Goal: Task Accomplishment & Management: Use online tool/utility

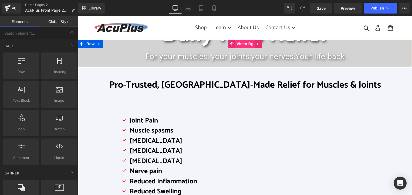
click at [237, 42] on span "Video Bg" at bounding box center [245, 44] width 20 height 8
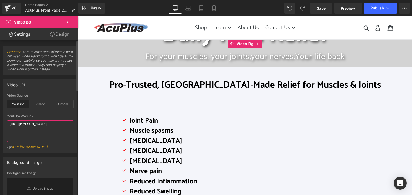
click at [65, 125] on textarea "[URL][DOMAIN_NAME]" at bounding box center [40, 131] width 66 height 22
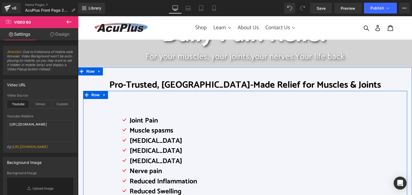
click at [99, 123] on div "Icon Joint Pain Text Block Icon Muscle spasms Text Block Icon [MEDICAL_DATA] Te…" at bounding box center [245, 152] width 324 height 123
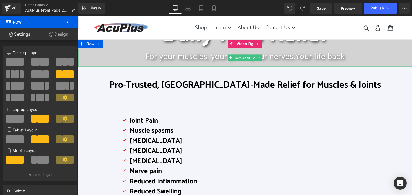
click at [123, 54] on p "For your muscles, your joints, your nerves. Your life back" at bounding box center [245, 56] width 334 height 11
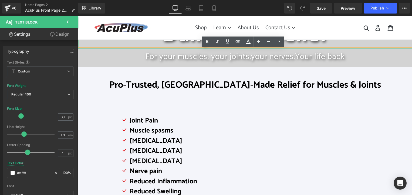
click at [327, 42] on h1 "Daily Pain Relief" at bounding box center [245, 35] width 334 height 28
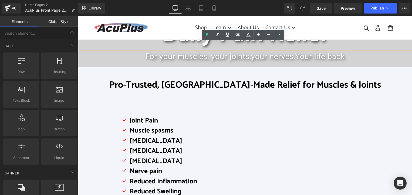
click at [325, 30] on div "Submit Search Log in Cart" at bounding box center [359, 27] width 76 height 13
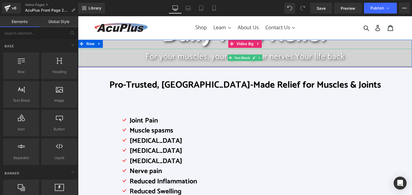
click at [294, 55] on span "your nerves." at bounding box center [273, 56] width 44 height 13
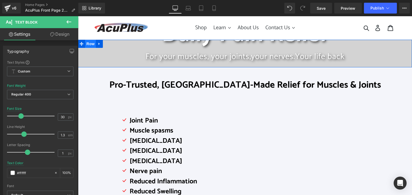
click at [89, 43] on span "Row" at bounding box center [90, 44] width 11 height 8
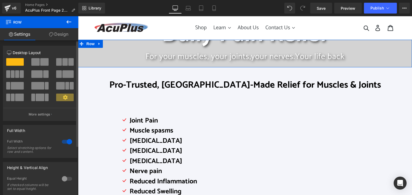
click at [65, 179] on div at bounding box center [66, 178] width 13 height 9
click at [66, 179] on div at bounding box center [66, 178] width 13 height 9
click at [89, 43] on span "Row" at bounding box center [90, 44] width 11 height 8
click at [46, 118] on button "More settings" at bounding box center [40, 114] width 74 height 13
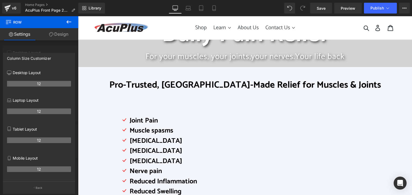
click at [70, 20] on icon at bounding box center [69, 22] width 6 height 6
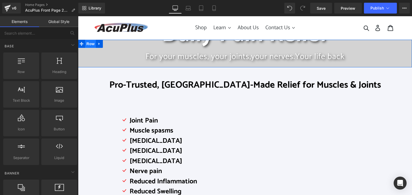
click at [87, 44] on span "Row" at bounding box center [90, 44] width 11 height 8
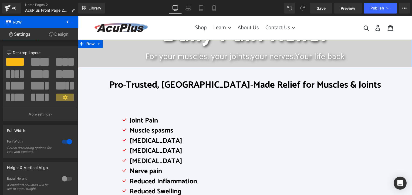
click at [25, 33] on link "Settings" at bounding box center [19, 34] width 39 height 12
click at [62, 35] on link "Design" at bounding box center [58, 34] width 39 height 12
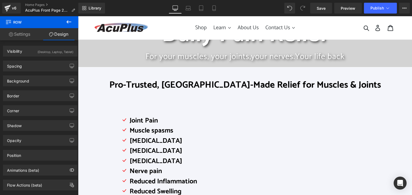
click at [68, 23] on icon at bounding box center [68, 21] width 5 height 3
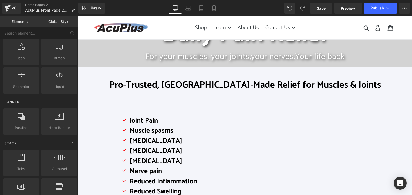
scroll to position [81, 0]
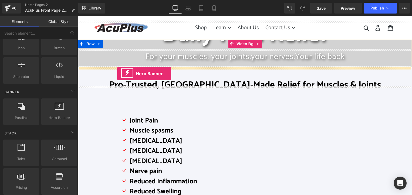
drag, startPoint x: 134, startPoint y: 129, endPoint x: 117, endPoint y: 73, distance: 58.1
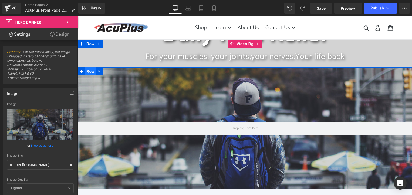
click at [89, 74] on span "Row" at bounding box center [90, 71] width 11 height 8
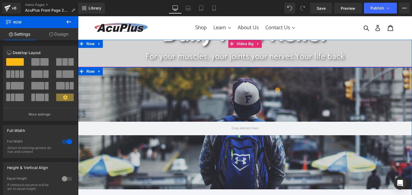
click at [62, 32] on link "Design" at bounding box center [58, 34] width 39 height 12
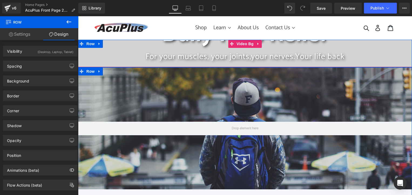
click at [18, 35] on link "Settings" at bounding box center [19, 34] width 39 height 12
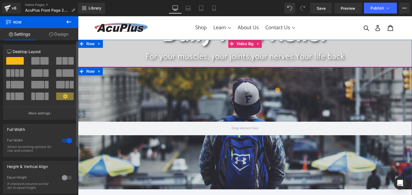
scroll to position [0, 0]
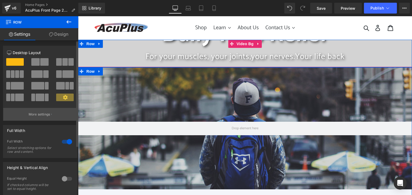
click at [46, 115] on p "More settings" at bounding box center [40, 114] width 22 height 5
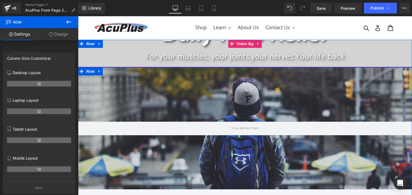
click at [20, 34] on link "Settings" at bounding box center [19, 34] width 39 height 12
click at [69, 34] on link "Design" at bounding box center [58, 34] width 39 height 12
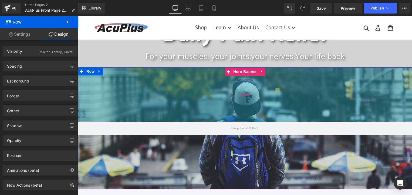
click at [133, 85] on div "200px" at bounding box center [245, 94] width 334 height 54
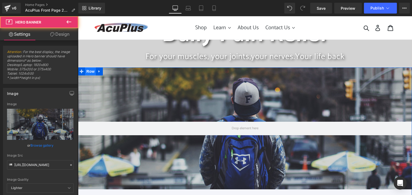
click at [87, 73] on span "Row" at bounding box center [90, 71] width 11 height 8
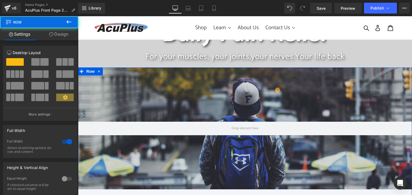
click at [63, 33] on link "Design" at bounding box center [58, 34] width 39 height 12
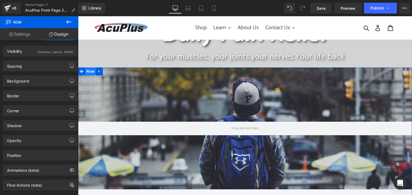
click at [91, 72] on span "Row" at bounding box center [90, 71] width 11 height 8
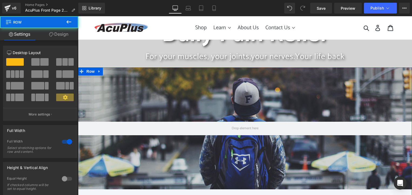
click at [61, 35] on link "Design" at bounding box center [58, 34] width 39 height 12
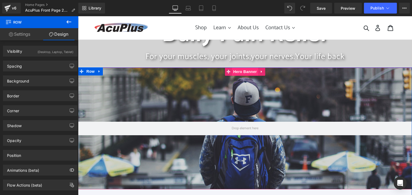
click at [237, 73] on span "Hero Banner" at bounding box center [245, 71] width 26 height 8
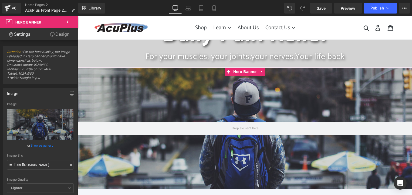
click at [67, 33] on link "Design" at bounding box center [59, 34] width 39 height 12
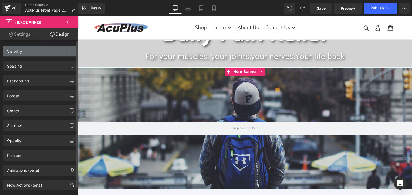
click at [67, 52] on div "(All)" at bounding box center [70, 50] width 6 height 9
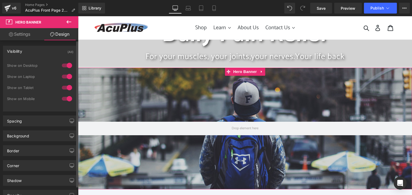
click at [67, 87] on div at bounding box center [66, 87] width 13 height 9
click at [66, 101] on div at bounding box center [66, 98] width 13 height 9
click at [66, 89] on div at bounding box center [66, 87] width 13 height 9
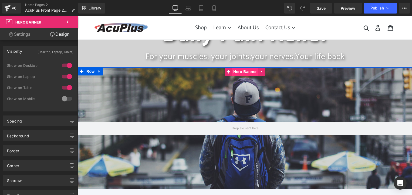
click at [239, 74] on span "Hero Banner" at bounding box center [245, 71] width 26 height 8
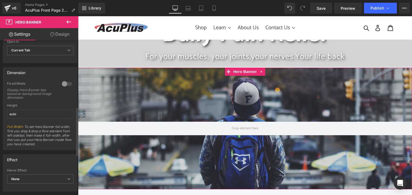
scroll to position [216, 0]
click at [23, 34] on link "Settings" at bounding box center [19, 34] width 39 height 12
click at [65, 35] on link "Design" at bounding box center [59, 34] width 39 height 12
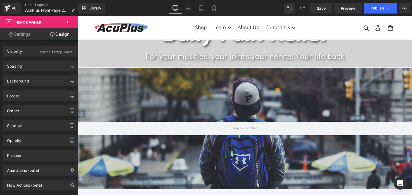
click at [72, 21] on button at bounding box center [68, 22] width 19 height 12
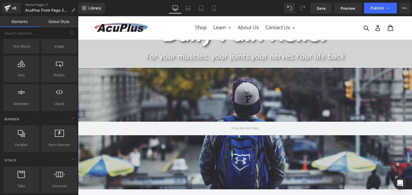
scroll to position [0, 0]
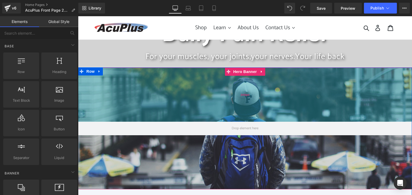
click at [153, 105] on div "200px" at bounding box center [245, 94] width 334 height 54
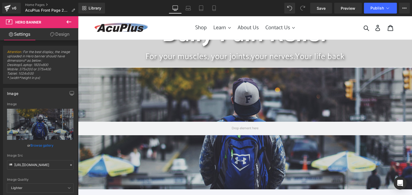
click at [67, 21] on icon at bounding box center [68, 21] width 5 height 3
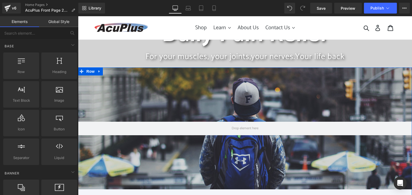
click at [98, 72] on icon at bounding box center [98, 71] width 1 height 2
click at [111, 72] on icon at bounding box center [113, 71] width 4 height 4
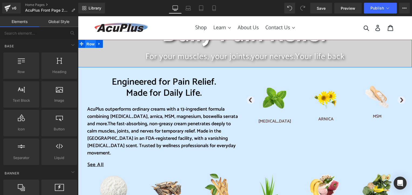
click at [89, 45] on span "Row" at bounding box center [90, 44] width 11 height 8
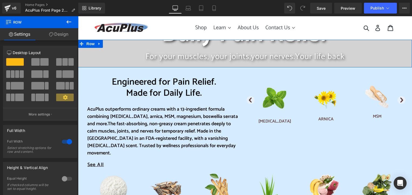
click at [62, 31] on link "Design" at bounding box center [58, 34] width 39 height 12
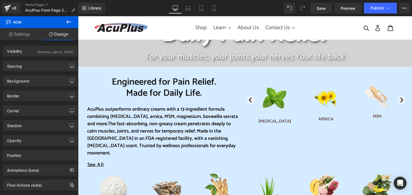
click at [13, 22] on span "Row" at bounding box center [32, 22] width 54 height 12
click at [7, 21] on icon at bounding box center [8, 21] width 5 height 5
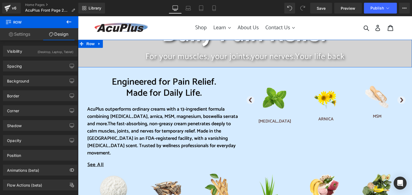
click at [19, 35] on link "Settings" at bounding box center [19, 34] width 39 height 12
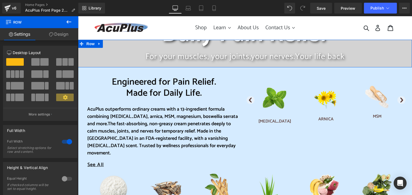
click at [55, 35] on link "Design" at bounding box center [58, 34] width 39 height 12
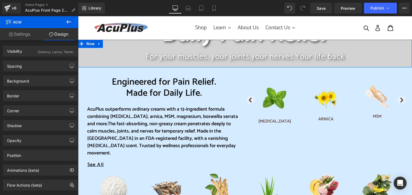
click at [59, 31] on link "Design" at bounding box center [58, 34] width 39 height 12
click at [30, 35] on link "Settings" at bounding box center [19, 34] width 39 height 12
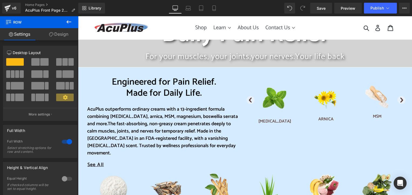
click at [70, 23] on icon at bounding box center [69, 22] width 6 height 6
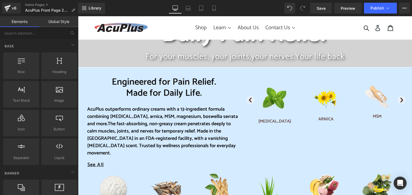
click at [15, 21] on link "Elements" at bounding box center [19, 21] width 39 height 11
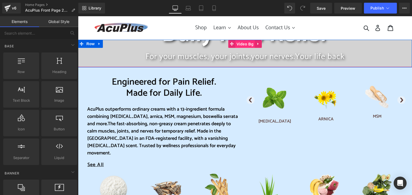
click at [237, 45] on span "Video Bg" at bounding box center [245, 44] width 20 height 8
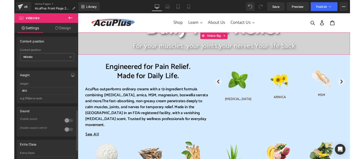
scroll to position [297, 0]
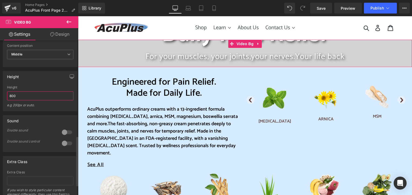
click at [62, 99] on input "800" at bounding box center [40, 95] width 66 height 9
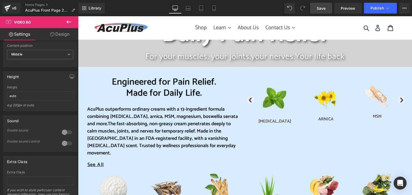
click at [327, 8] on link "Save" at bounding box center [321, 8] width 22 height 11
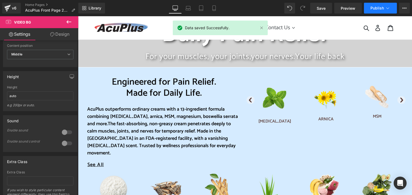
click at [372, 7] on span "Publish" at bounding box center [376, 8] width 13 height 4
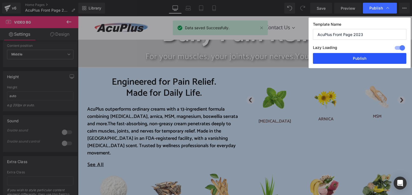
click at [362, 60] on button "Publish" at bounding box center [359, 58] width 93 height 11
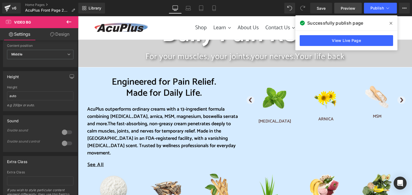
click at [347, 8] on span "Preview" at bounding box center [348, 8] width 15 height 6
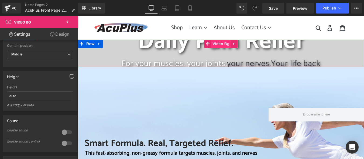
click at [217, 45] on span "Video Bg" at bounding box center [221, 44] width 20 height 8
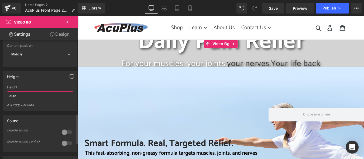
click at [34, 99] on input "auto" at bounding box center [40, 95] width 66 height 9
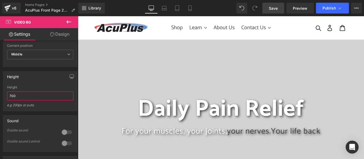
type input "700"
click at [274, 8] on span "Save" at bounding box center [273, 8] width 9 height 6
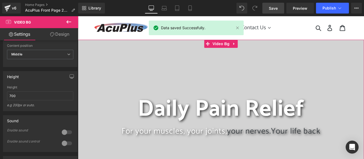
click at [68, 33] on link "Design" at bounding box center [59, 34] width 39 height 12
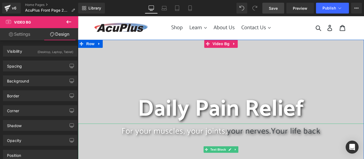
click at [235, 133] on span "your nerves." at bounding box center [249, 130] width 44 height 13
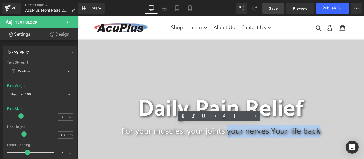
drag, startPoint x: 225, startPoint y: 131, endPoint x: 318, endPoint y: 132, distance: 93.1
click at [318, 132] on p "For your muscles, your joints, your nerves. Your life back" at bounding box center [221, 131] width 286 height 11
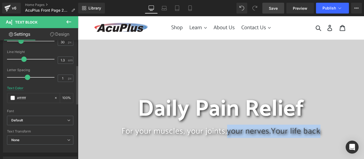
scroll to position [108, 0]
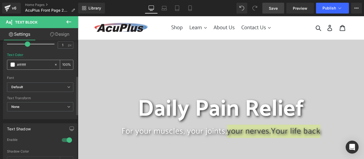
click at [12, 63] on span at bounding box center [13, 64] width 4 height 4
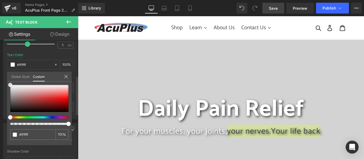
drag, startPoint x: 11, startPoint y: 85, endPoint x: 8, endPoint y: 82, distance: 4.4
click at [8, 82] on div "#ffffff 100 %" at bounding box center [39, 84] width 65 height 6
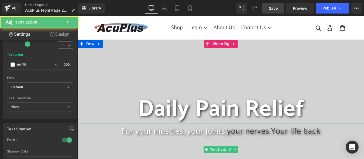
click at [224, 132] on span "For your muscles, your joints," at bounding box center [175, 130] width 106 height 13
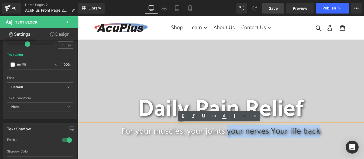
drag, startPoint x: 224, startPoint y: 132, endPoint x: 319, endPoint y: 134, distance: 94.7
click at [319, 134] on p "For your muscles, your joints, your nerves. Your life back" at bounding box center [221, 131] width 286 height 11
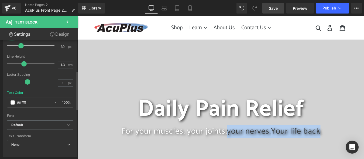
scroll to position [0, 0]
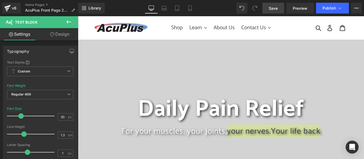
click at [65, 35] on link "Design" at bounding box center [59, 34] width 39 height 12
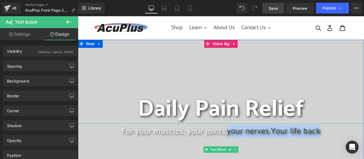
click at [256, 132] on span "your nerves." at bounding box center [249, 130] width 44 height 13
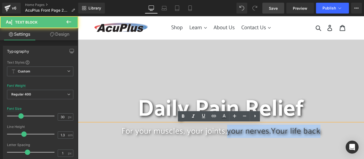
drag, startPoint x: 226, startPoint y: 132, endPoint x: 320, endPoint y: 131, distance: 93.6
click at [320, 131] on p "For your muscles, your joints, your nerves. Your life back" at bounding box center [221, 131] width 286 height 11
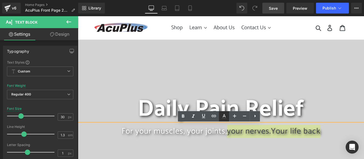
click at [224, 114] on icon at bounding box center [224, 115] width 3 height 3
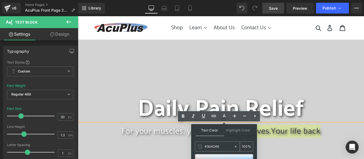
click at [199, 148] on span at bounding box center [200, 146] width 4 height 4
click at [200, 147] on span at bounding box center [200, 146] width 4 height 4
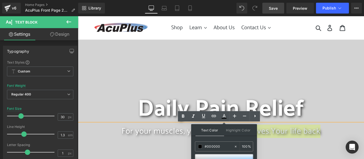
scroll to position [38, 0]
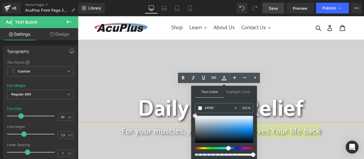
drag, startPoint x: 208, startPoint y: 157, endPoint x: 193, endPoint y: 114, distance: 45.0
click at [194, 114] on span at bounding box center [195, 115] width 4 height 4
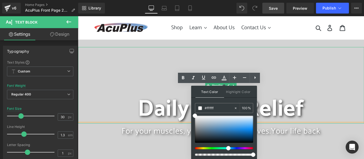
click at [326, 99] on h1 "Daily Pain Relief" at bounding box center [221, 109] width 286 height 28
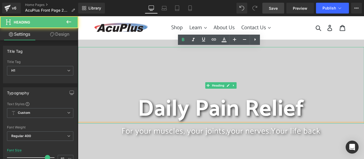
scroll to position [0, 0]
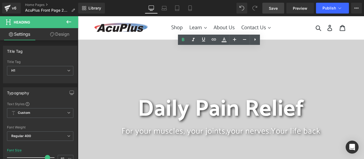
drag, startPoint x: 274, startPoint y: 11, endPoint x: 182, endPoint y: 22, distance: 92.5
click at [274, 11] on span "Save" at bounding box center [273, 8] width 9 height 6
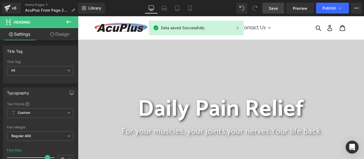
click at [70, 22] on icon at bounding box center [68, 21] width 5 height 3
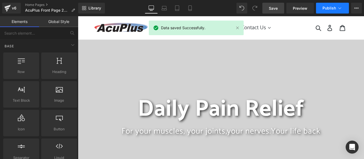
click at [336, 8] on span "Publish" at bounding box center [329, 8] width 13 height 4
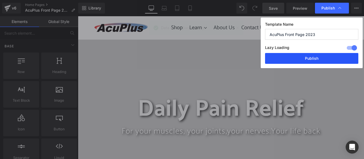
click at [330, 60] on button "Publish" at bounding box center [311, 58] width 93 height 11
